Goal: Task Accomplishment & Management: Complete application form

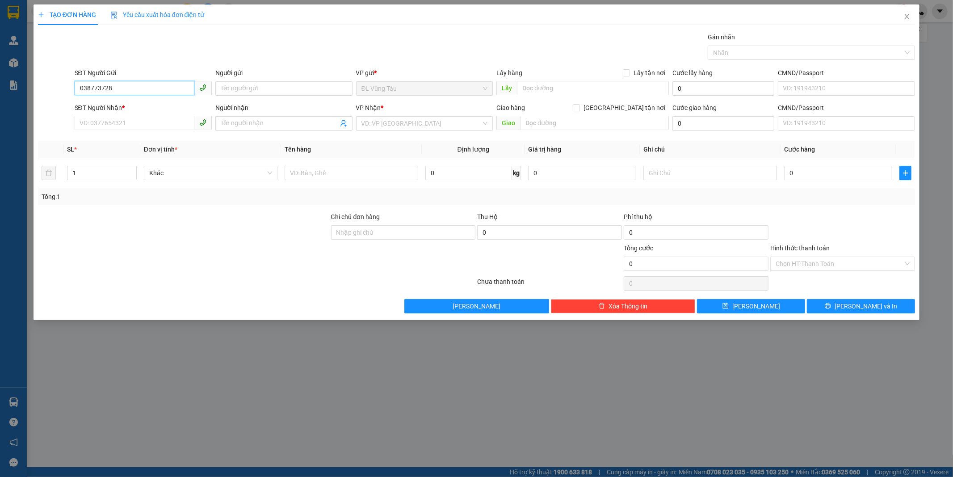
type input "0387737285"
click at [141, 110] on div "0387737285 - [PERSON_NAME]" at bounding box center [143, 106] width 126 height 10
type input "CẢNH TUẤN"
type input "0945484847"
type input "NGUYỆT"
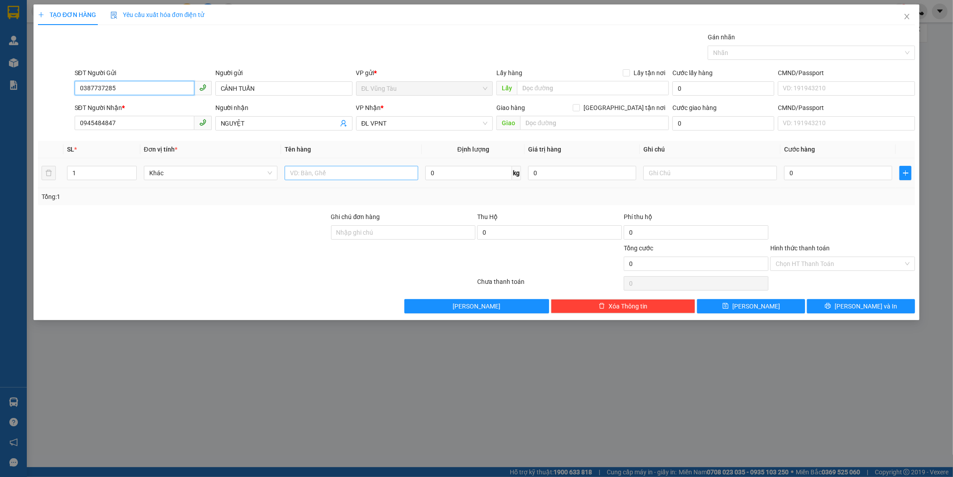
type input "0387737285"
click at [311, 176] on input "text" at bounding box center [352, 173] width 134 height 14
type input "1TG"
click at [861, 173] on input "0" at bounding box center [838, 173] width 108 height 14
type input "4"
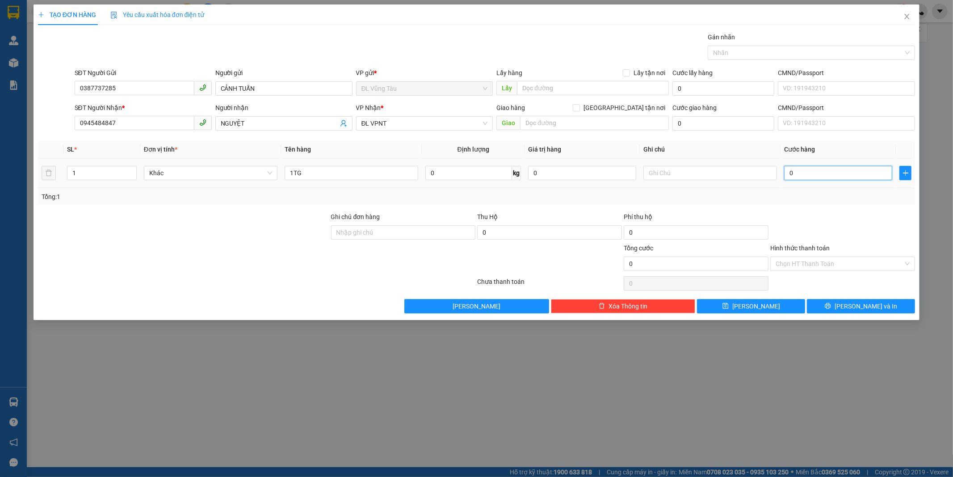
type input "4"
type input "40"
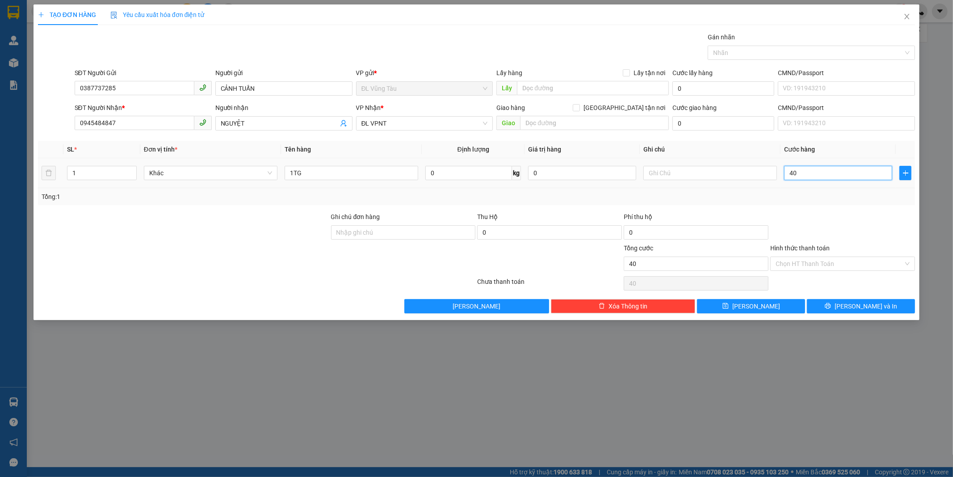
type input "400"
type input "4.000"
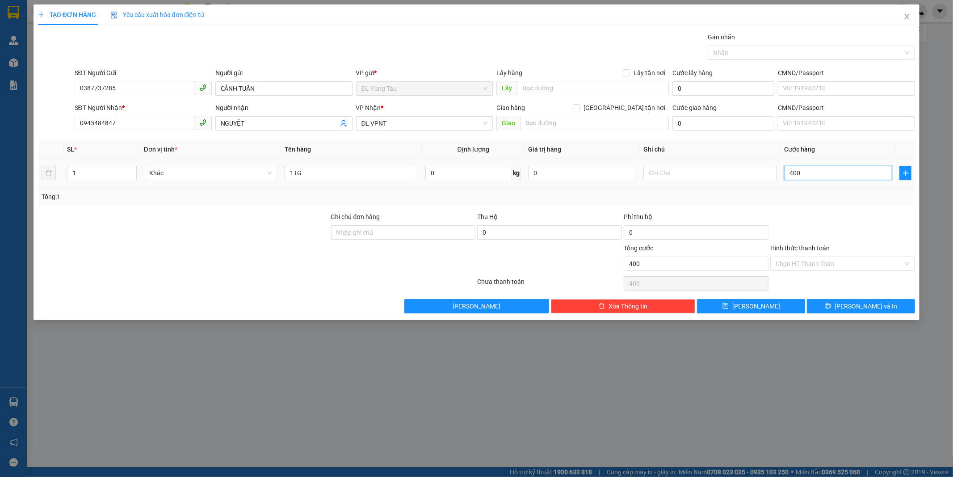
type input "4.000"
type input "40.000"
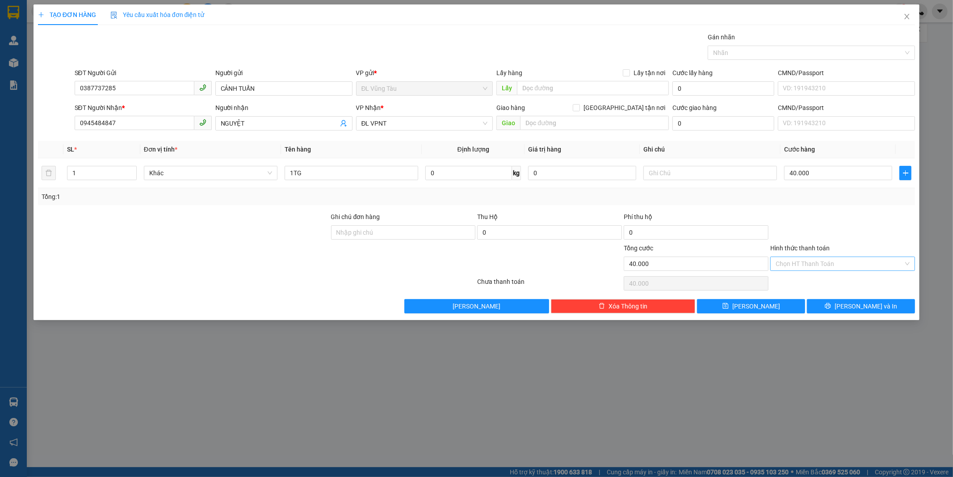
click at [834, 269] on input "Hình thức thanh toán" at bounding box center [840, 263] width 128 height 13
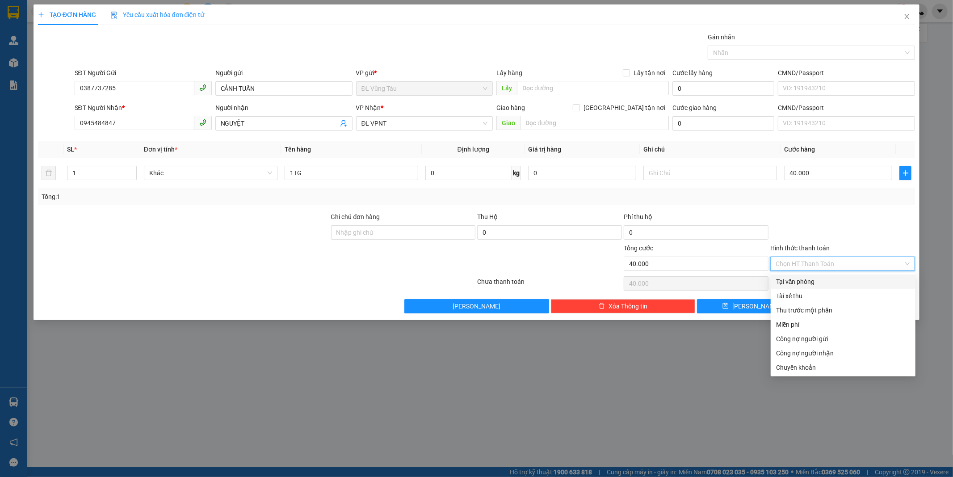
click at [848, 212] on div at bounding box center [843, 227] width 147 height 31
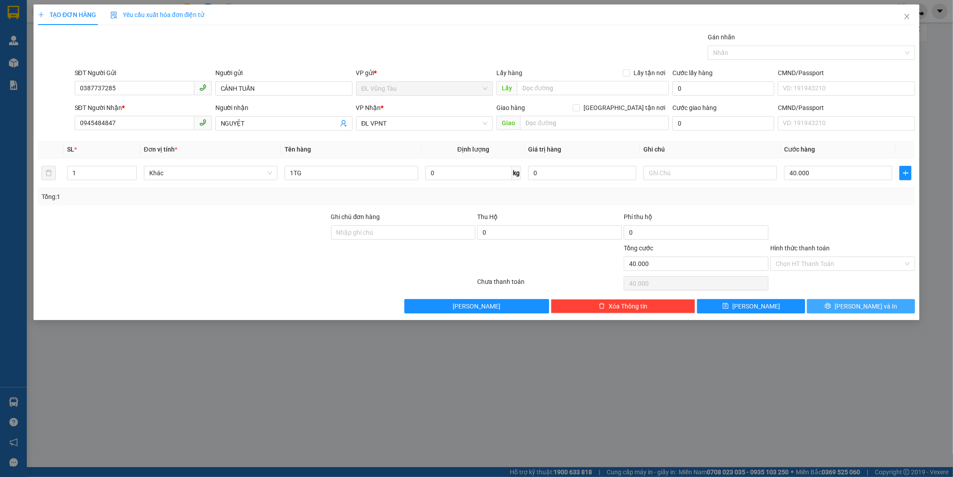
click at [831, 305] on icon "printer" at bounding box center [828, 306] width 6 height 6
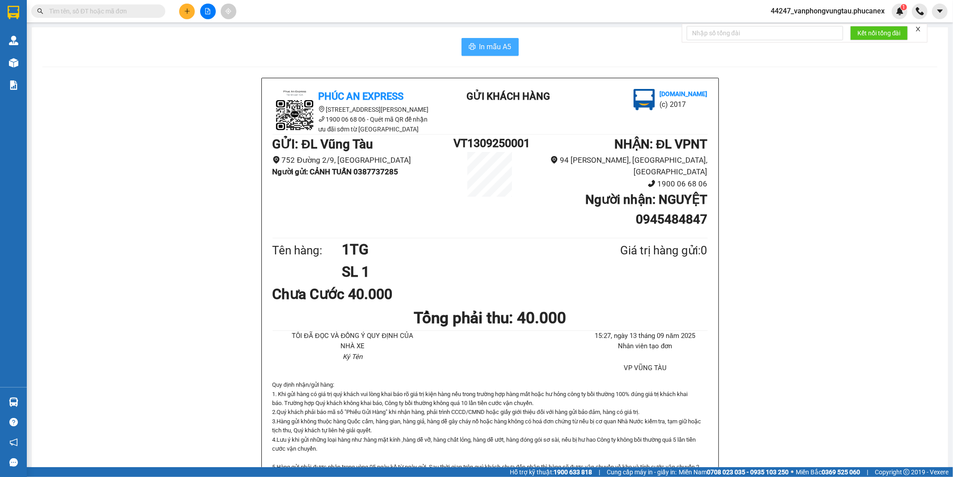
click at [473, 52] on button "In mẫu A5" at bounding box center [490, 47] width 57 height 18
